Goal: Task Accomplishment & Management: Manage account settings

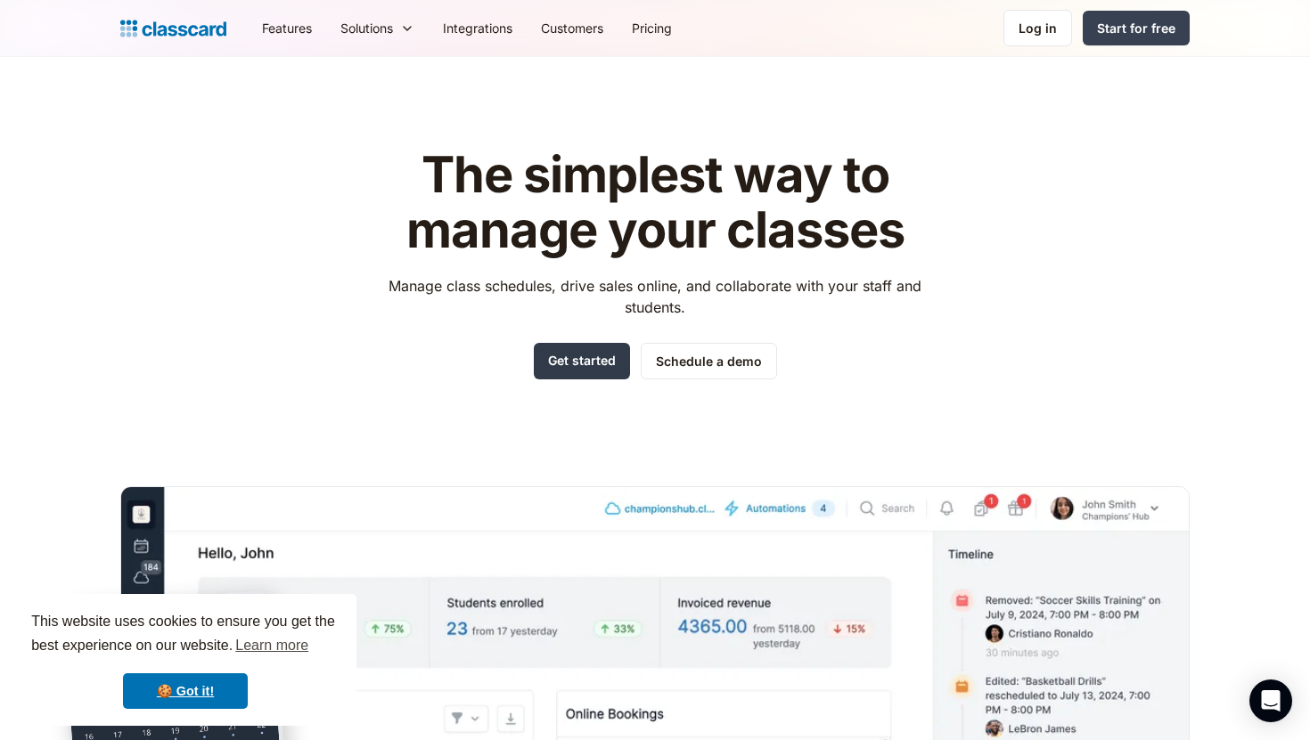
click at [560, 378] on link "Get started" at bounding box center [582, 361] width 96 height 37
click at [1038, 32] on div "Log in" at bounding box center [1037, 28] width 38 height 19
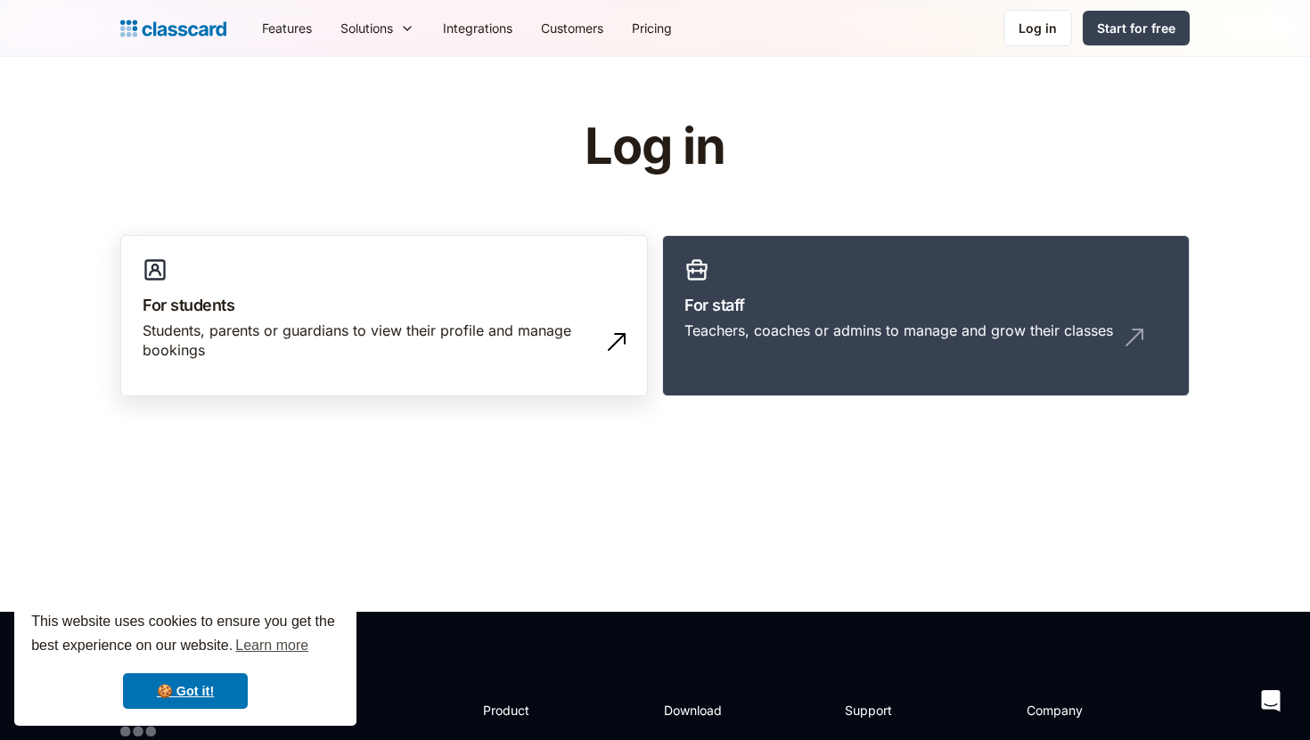
click at [539, 380] on link "For students Students, parents or guardians to view their profile and manage bo…" at bounding box center [383, 316] width 527 height 162
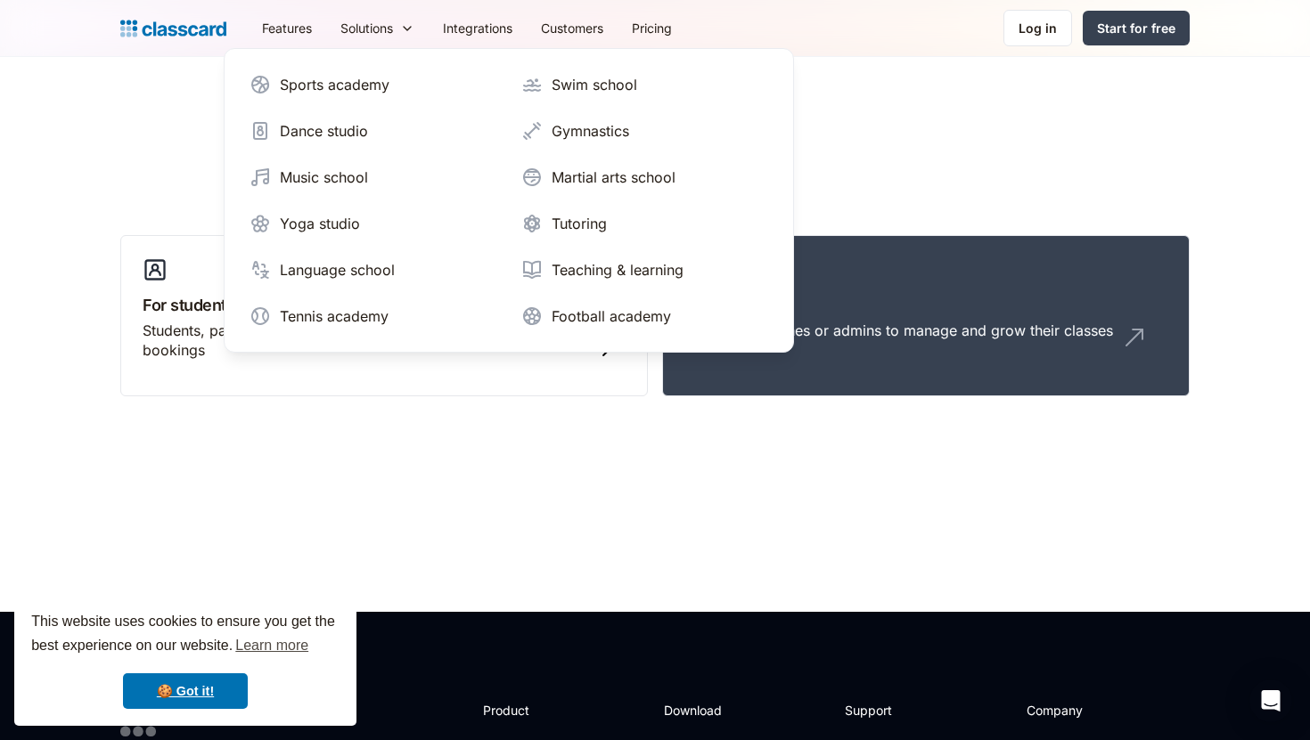
click at [575, 416] on header "Log in For students Students, parents or guardians to view their profile and ma…" at bounding box center [655, 334] width 1310 height 555
